Goal: Check status: Check status

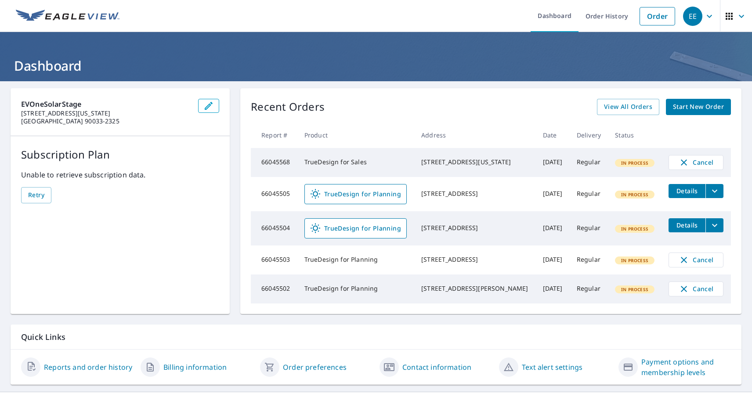
click at [692, 16] on div "EE" at bounding box center [692, 16] width 19 height 19
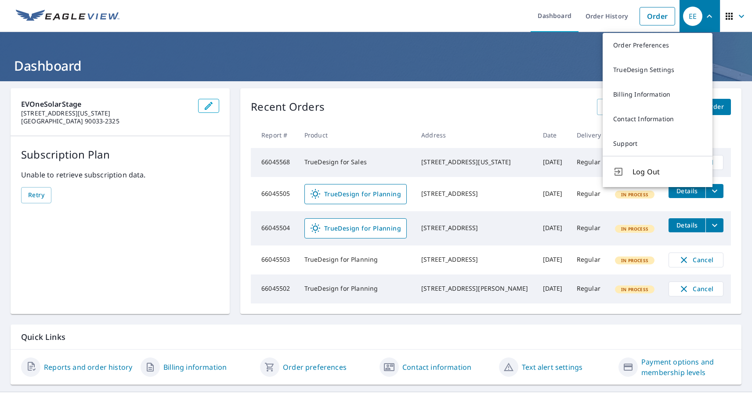
click at [728, 16] on span "button" at bounding box center [736, 16] width 25 height 21
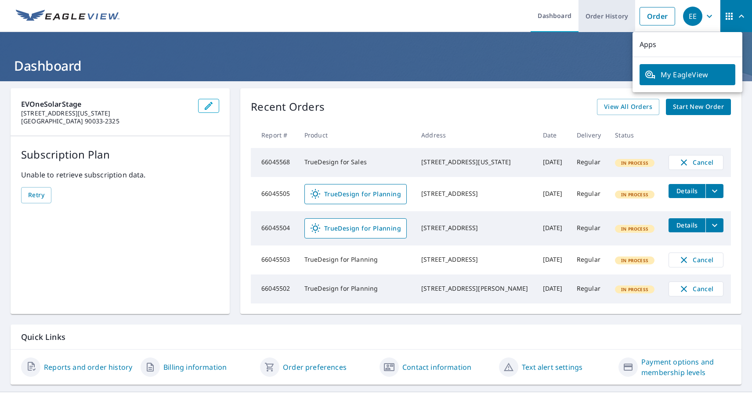
click at [600, 16] on link "Order History" at bounding box center [607, 16] width 57 height 32
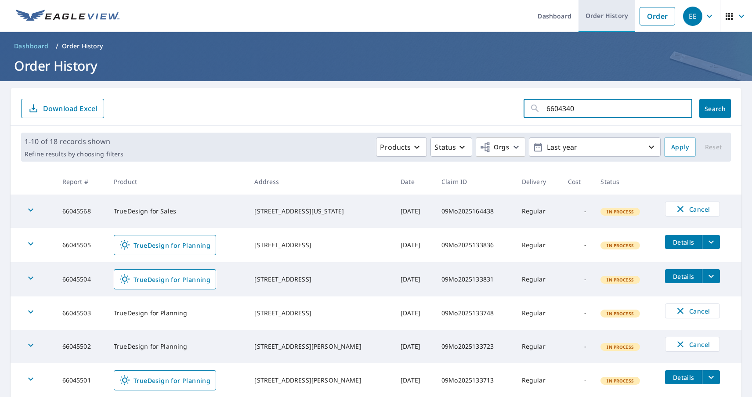
type input "66043405"
click at [708, 109] on span "Search" at bounding box center [715, 109] width 18 height 8
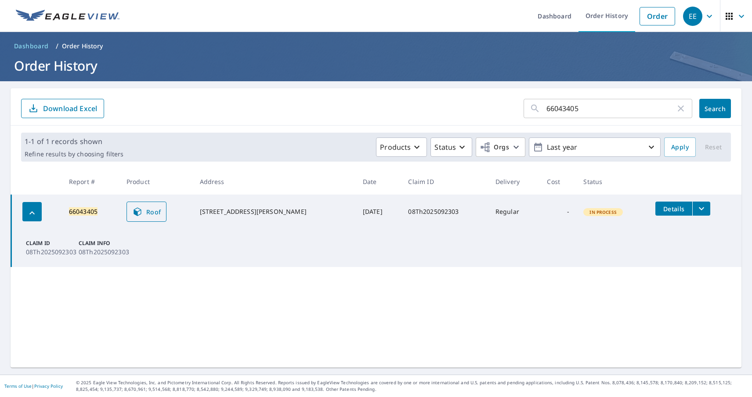
click at [150, 212] on span "Roof" at bounding box center [146, 211] width 29 height 11
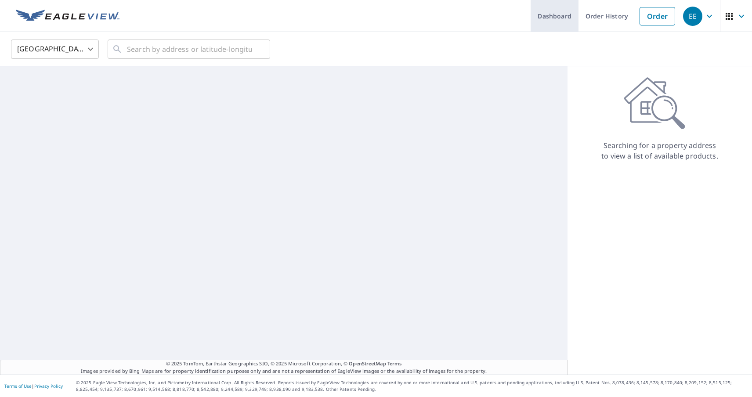
click at [548, 16] on link "Dashboard" at bounding box center [555, 16] width 48 height 32
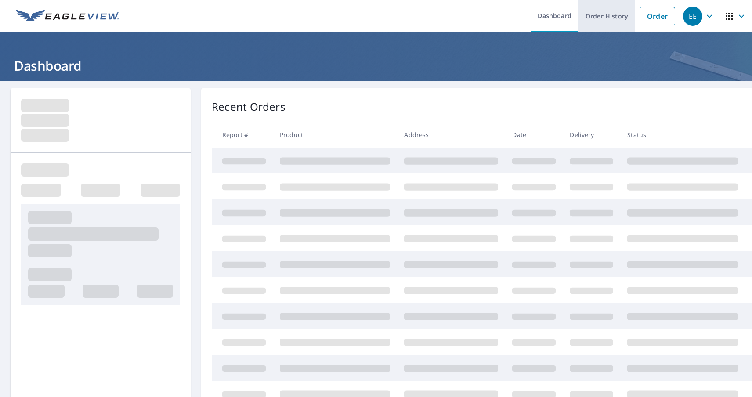
click at [600, 16] on link "Order History" at bounding box center [607, 16] width 57 height 32
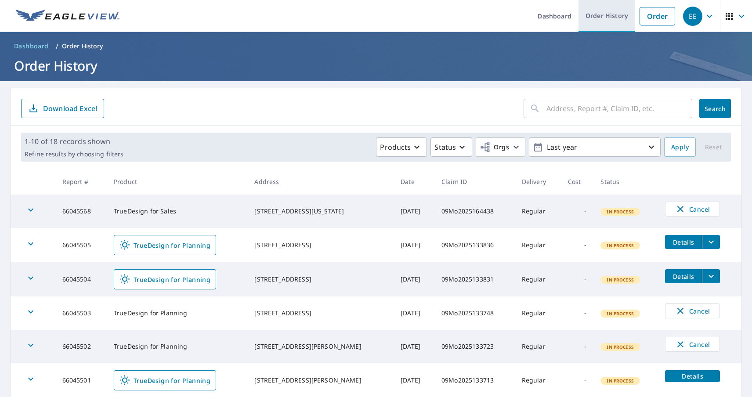
click at [600, 16] on link "Order History" at bounding box center [607, 16] width 57 height 32
type input "66043412"
click at [708, 109] on span "Search" at bounding box center [715, 109] width 18 height 8
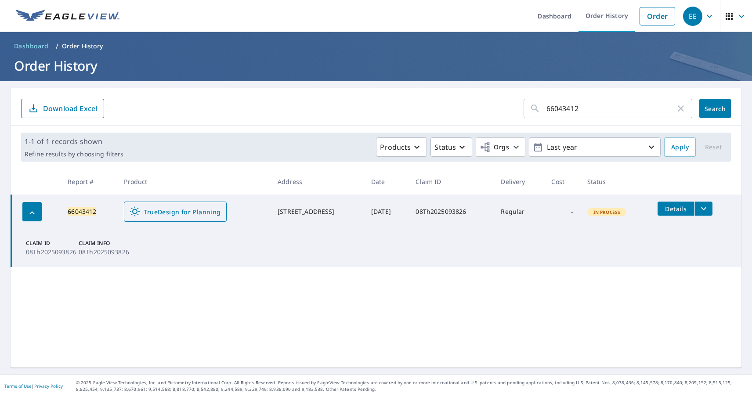
click at [169, 212] on span "TrueDesign for Planning" at bounding box center [175, 211] width 91 height 11
